Goal: Task Accomplishment & Management: Use online tool/utility

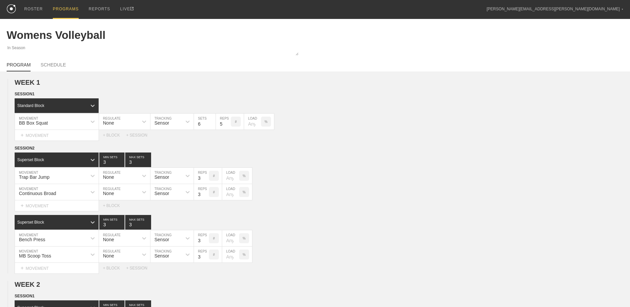
click at [64, 13] on div "PROGRAMS" at bounding box center [66, 9] width 26 height 19
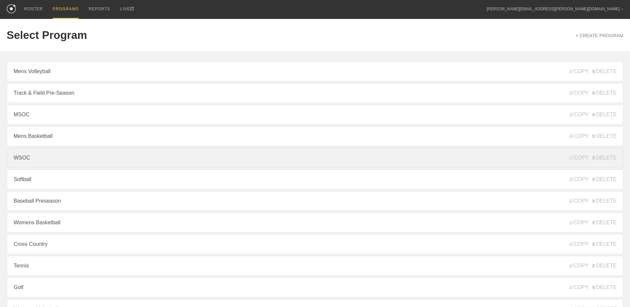
click at [72, 154] on link "WSOC" at bounding box center [315, 158] width 617 height 20
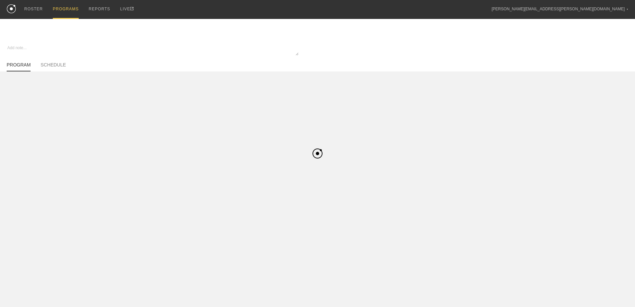
type textarea "x"
type input "WSOC"
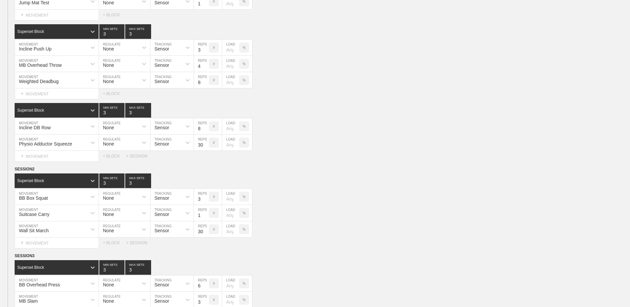
scroll to position [1476, 0]
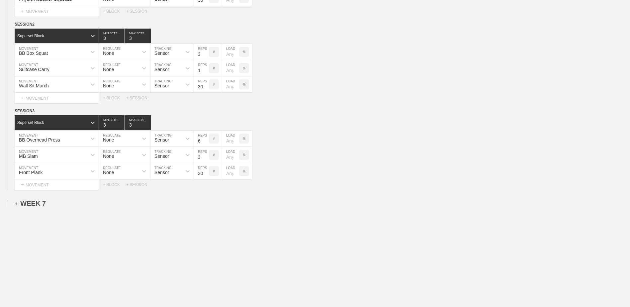
click at [41, 205] on div "+ WEEK 7" at bounding box center [30, 204] width 31 height 8
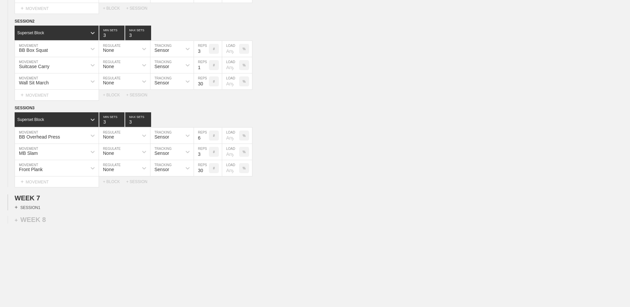
click at [35, 210] on div "+ SESSION 1" at bounding box center [28, 207] width 26 height 6
click at [35, 222] on div "+ BLOCK" at bounding box center [57, 219] width 84 height 11
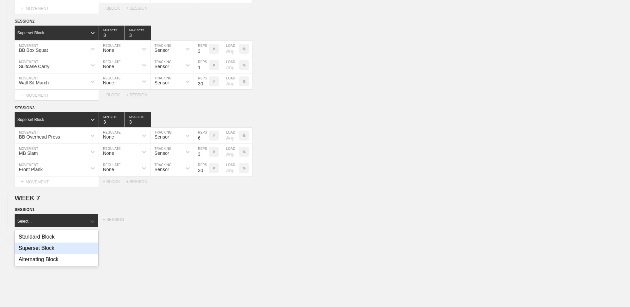
click at [40, 251] on div "Superset Block" at bounding box center [57, 247] width 84 height 11
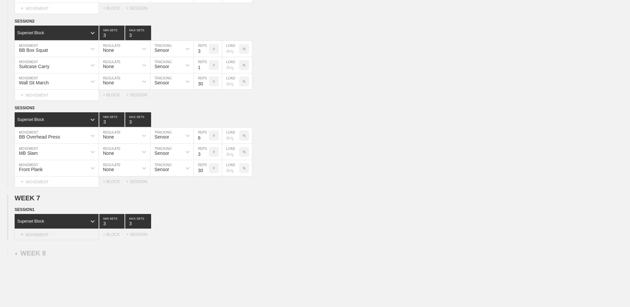
click at [47, 239] on div "+ MOVEMENT" at bounding box center [57, 234] width 84 height 11
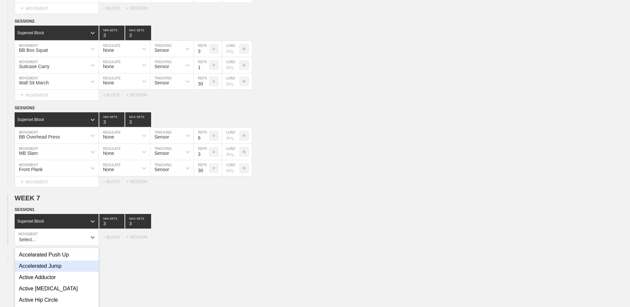
scroll to position [1523, 0]
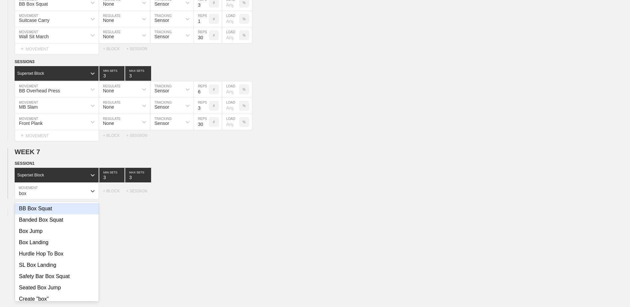
click at [54, 212] on div "BB Box Squat" at bounding box center [57, 208] width 84 height 11
type input "box"
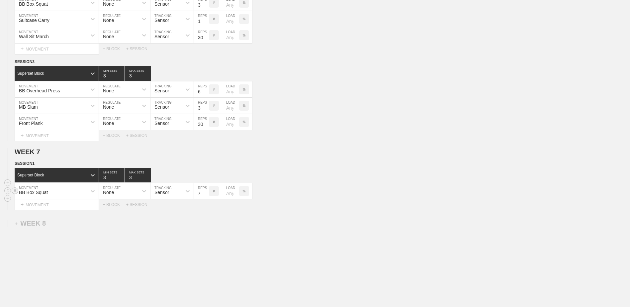
click at [207, 197] on input "7" at bounding box center [201, 191] width 15 height 16
click at [207, 197] on input "6" at bounding box center [201, 191] width 15 height 16
click at [207, 197] on input "5" at bounding box center [201, 191] width 15 height 16
click at [207, 197] on input "4" at bounding box center [201, 191] width 15 height 16
type input "3"
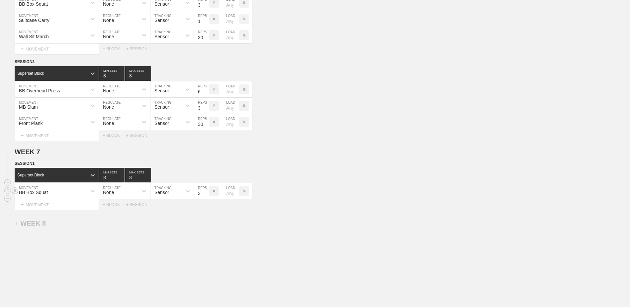
click at [207, 197] on input "3" at bounding box center [201, 191] width 15 height 16
click at [70, 207] on div "+ MOVEMENT" at bounding box center [57, 204] width 84 height 11
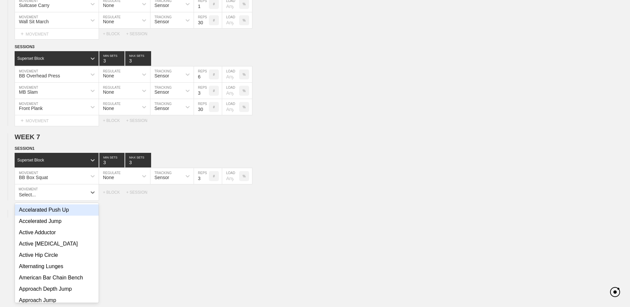
scroll to position [1539, 0]
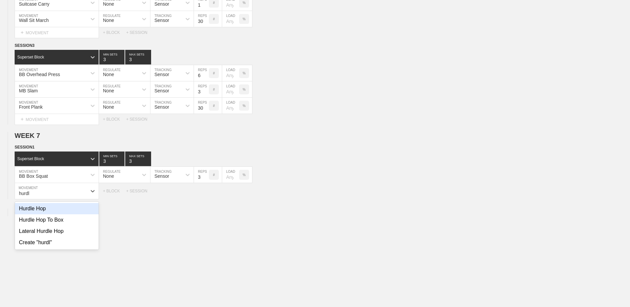
click at [65, 214] on div "Hurdle Hop" at bounding box center [57, 208] width 84 height 11
type input "hurdl"
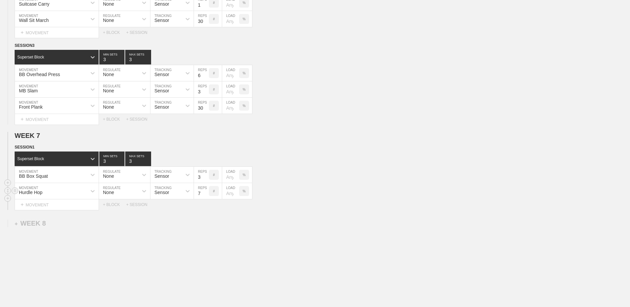
click at [204, 198] on input "7" at bounding box center [201, 191] width 15 height 16
click at [204, 198] on input "6" at bounding box center [201, 191] width 15 height 16
click at [204, 198] on input "5" at bounding box center [201, 191] width 15 height 16
click at [204, 198] on input "4" at bounding box center [201, 191] width 15 height 16
click at [204, 198] on input "3" at bounding box center [201, 191] width 15 height 16
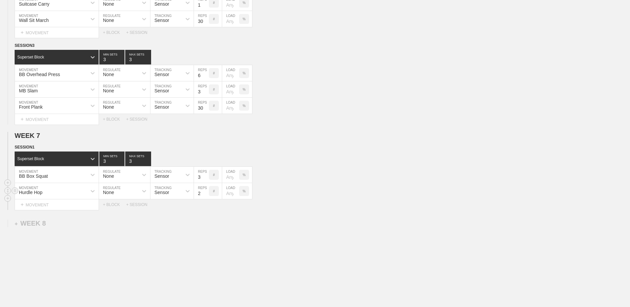
type input "2"
click at [204, 198] on input "2" at bounding box center [201, 191] width 15 height 16
click at [40, 206] on div "+ MOVEMENT" at bounding box center [57, 204] width 84 height 11
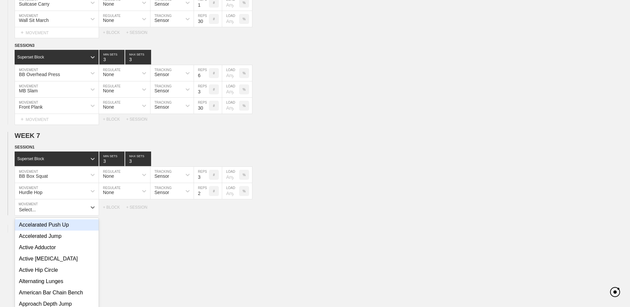
scroll to position [1555, 0]
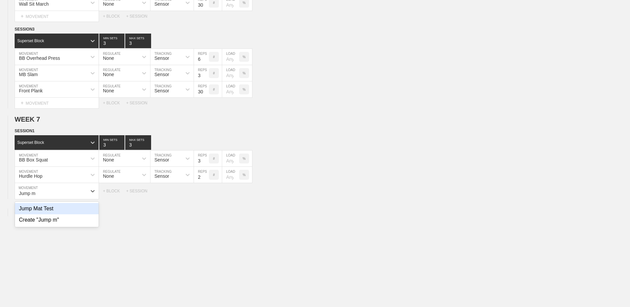
click at [40, 213] on div "Jump Mat Test" at bounding box center [57, 208] width 84 height 11
type input "Jump m"
click at [206, 198] on input "7" at bounding box center [201, 191] width 15 height 16
click at [206, 198] on input "6" at bounding box center [201, 191] width 15 height 16
click at [206, 198] on input "5" at bounding box center [201, 191] width 15 height 16
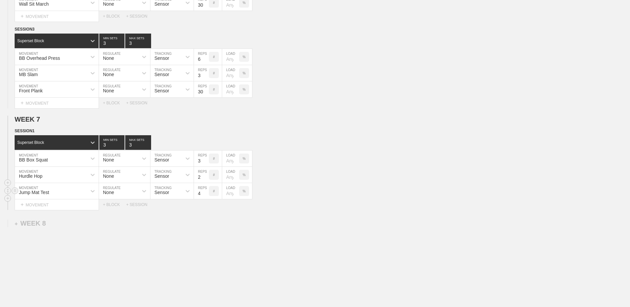
click at [206, 198] on input "4" at bounding box center [201, 191] width 15 height 16
click at [206, 198] on input "3" at bounding box center [201, 191] width 15 height 16
click at [206, 198] on input "2" at bounding box center [201, 191] width 15 height 16
type input "1"
click at [206, 198] on input "1" at bounding box center [201, 191] width 15 height 16
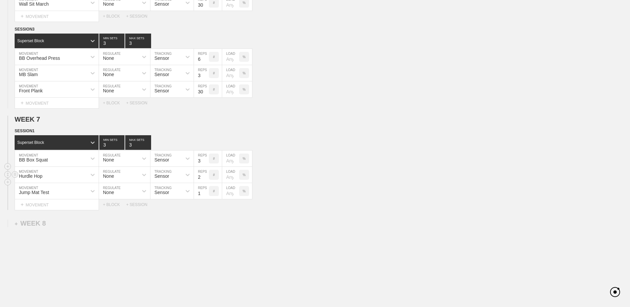
click at [201, 183] on input "2" at bounding box center [201, 175] width 15 height 16
click at [206, 179] on input "3" at bounding box center [201, 175] width 15 height 16
type input "4"
click at [206, 179] on input "4" at bounding box center [201, 175] width 15 height 16
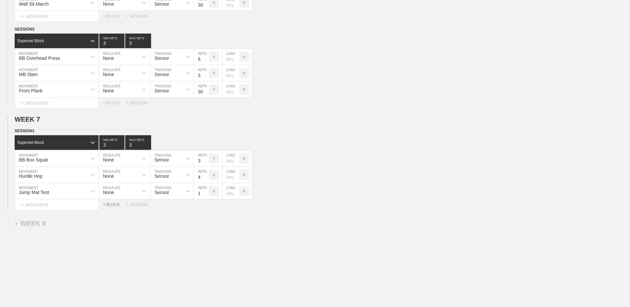
click at [116, 207] on div "+ BLOCK" at bounding box center [114, 204] width 23 height 5
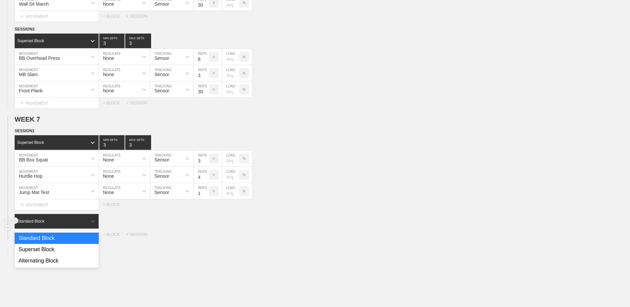
click at [85, 220] on div "Standard Block" at bounding box center [57, 221] width 84 height 15
click at [66, 253] on div "Superset Block" at bounding box center [57, 249] width 84 height 11
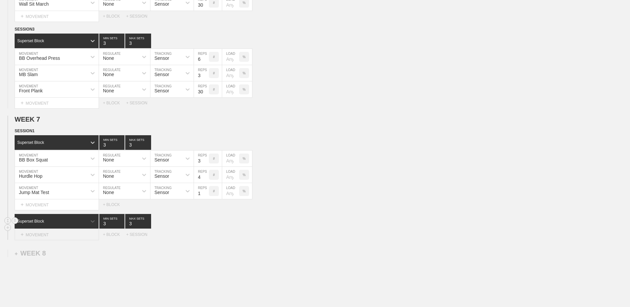
click at [65, 240] on div "+ MOVEMENT" at bounding box center [57, 234] width 84 height 11
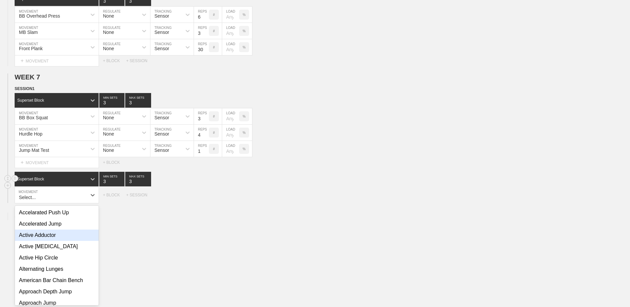
scroll to position [1601, 0]
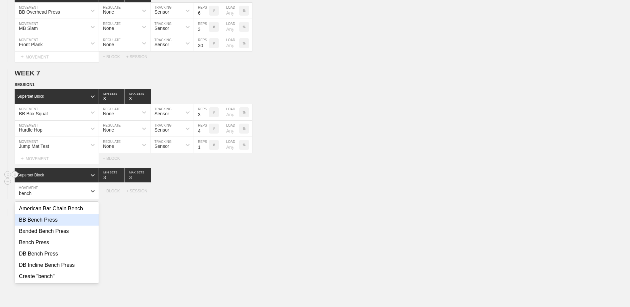
click at [66, 226] on div "BB Bench Press" at bounding box center [57, 219] width 84 height 11
type input "bench"
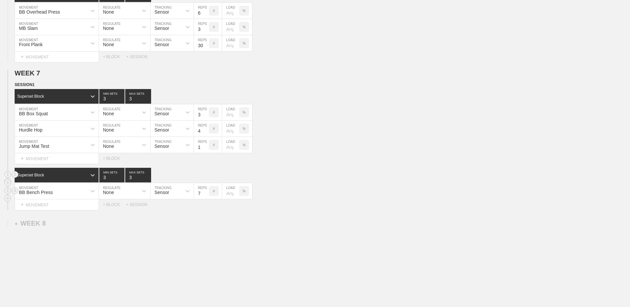
click at [206, 197] on input "7" at bounding box center [201, 191] width 15 height 16
click at [206, 197] on input "6" at bounding box center [201, 191] width 15 height 16
click at [206, 197] on input "5" at bounding box center [201, 191] width 15 height 16
click at [206, 197] on input "4" at bounding box center [201, 191] width 15 height 16
type input "3"
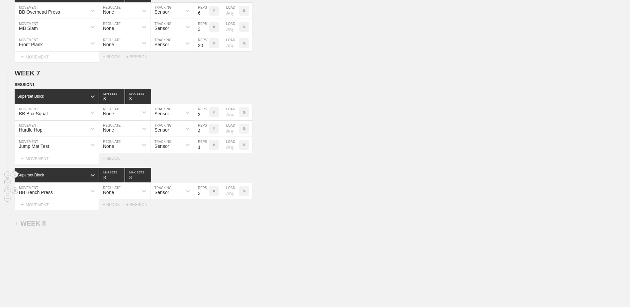
click at [206, 197] on input "3" at bounding box center [201, 191] width 15 height 16
click at [65, 203] on div "+ MOVEMENT" at bounding box center [57, 204] width 84 height 11
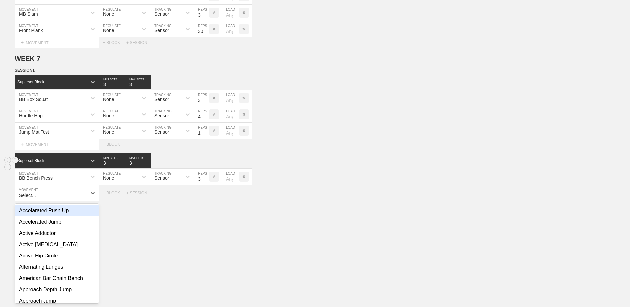
scroll to position [1617, 0]
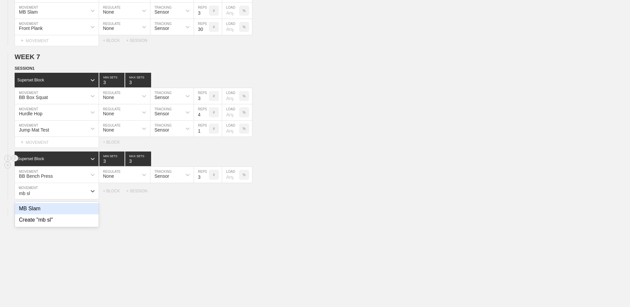
click at [65, 210] on div "MB Slam" at bounding box center [57, 208] width 84 height 11
type input "mb sl"
click at [113, 207] on div "+ BLOCK" at bounding box center [114, 204] width 23 height 5
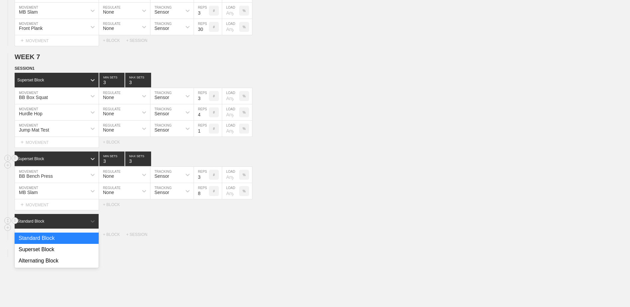
click at [75, 224] on div "Standard Block" at bounding box center [51, 221] width 72 height 6
click at [210, 195] on div "#" at bounding box center [214, 191] width 10 height 10
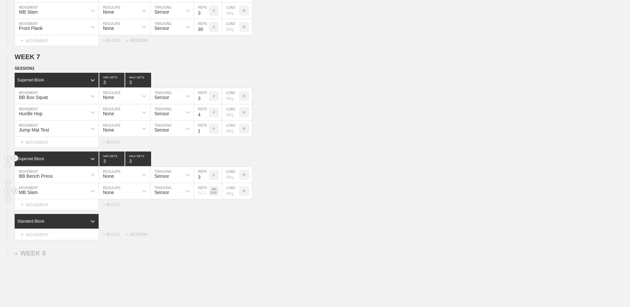
click at [203, 196] on div "N/A" at bounding box center [201, 191] width 15 height 11
click at [214, 196] on div "AM RAP" at bounding box center [214, 191] width 10 height 10
click at [206, 197] on input "7" at bounding box center [201, 191] width 15 height 16
click at [206, 197] on input "6" at bounding box center [201, 191] width 15 height 16
type input "5"
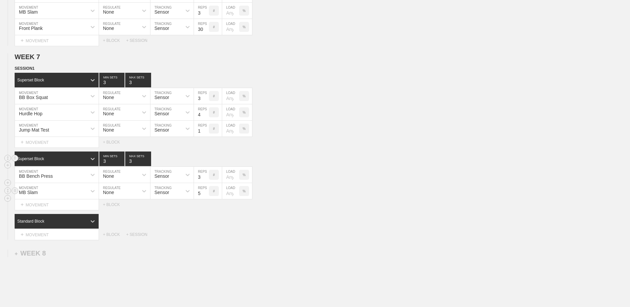
click at [206, 197] on input "5" at bounding box center [201, 191] width 15 height 16
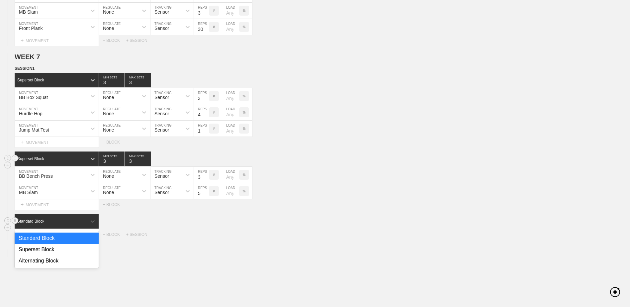
click at [59, 224] on div "Standard Block" at bounding box center [51, 221] width 72 height 6
click at [55, 251] on div "Superset Block" at bounding box center [57, 249] width 84 height 11
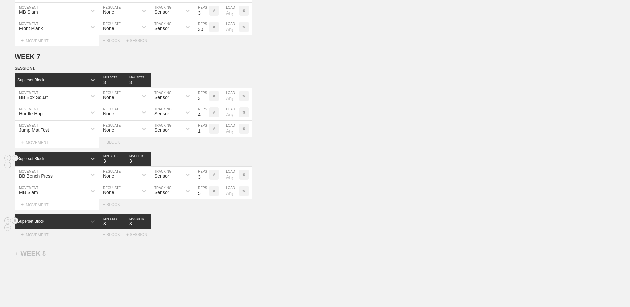
click at [52, 235] on div "+ MOVEMENT" at bounding box center [57, 234] width 84 height 11
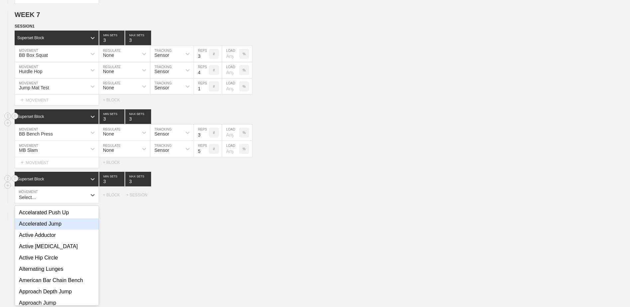
scroll to position [1664, 0]
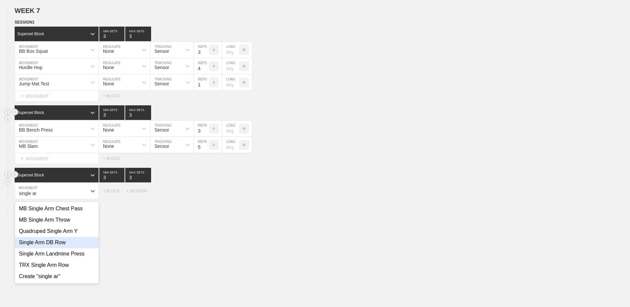
click at [57, 243] on div "Single Arm DB Row" at bounding box center [57, 242] width 84 height 11
type input "single ar"
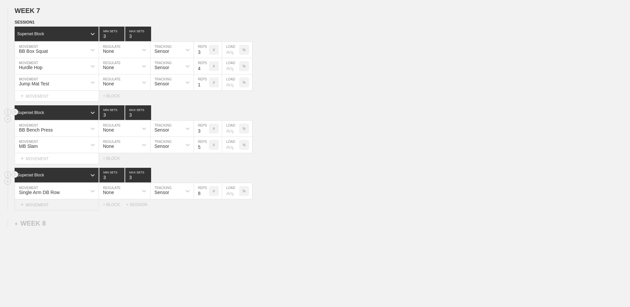
click at [60, 204] on div "+ MOVEMENT" at bounding box center [57, 204] width 84 height 11
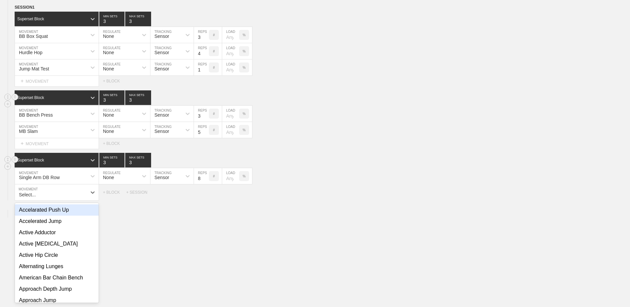
scroll to position [1680, 0]
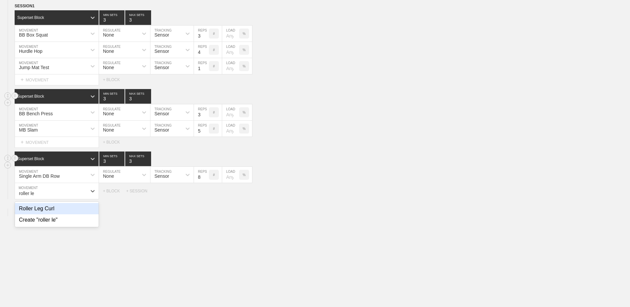
click at [47, 214] on div "Roller Leg Curl" at bounding box center [57, 208] width 84 height 11
type input "roller le"
